Goal: Task Accomplishment & Management: Manage account settings

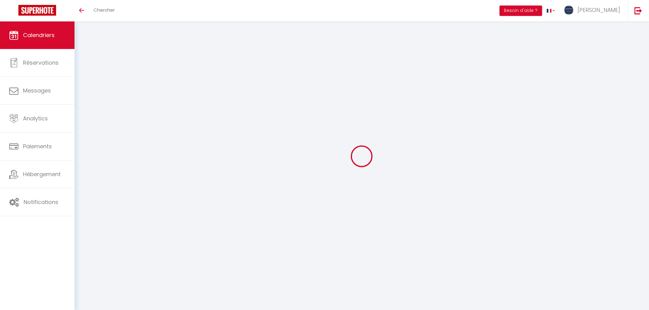
select select
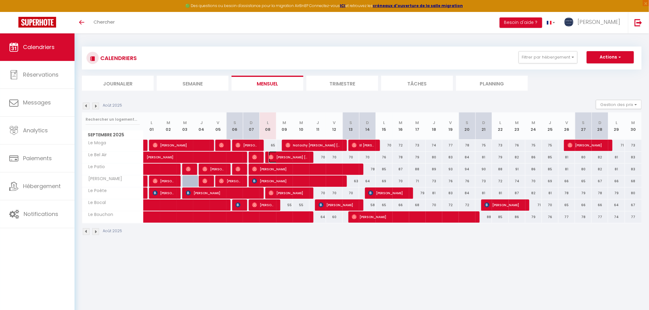
click at [283, 156] on span "[PERSON_NAME] [PERSON_NAME]" at bounding box center [288, 158] width 39 height 12
select select "OK"
select select "0"
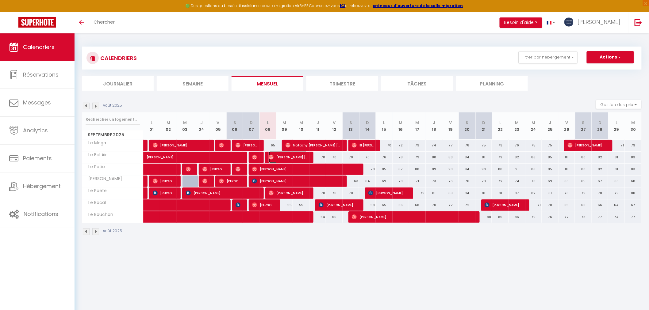
select select "1"
select select
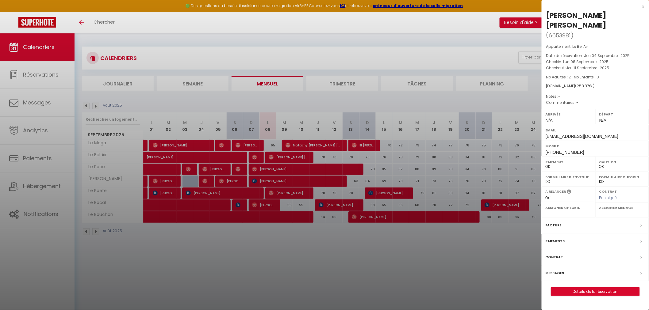
click at [216, 29] on div at bounding box center [324, 155] width 649 height 310
